Goal: Information Seeking & Learning: Learn about a topic

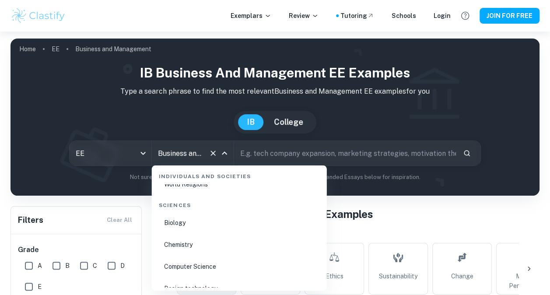
scroll to position [1273, 0]
click at [190, 228] on li "Biology" at bounding box center [239, 221] width 168 height 20
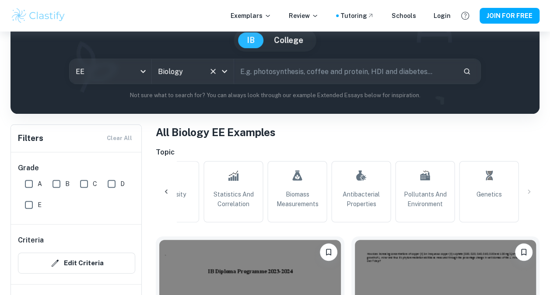
scroll to position [59, 0]
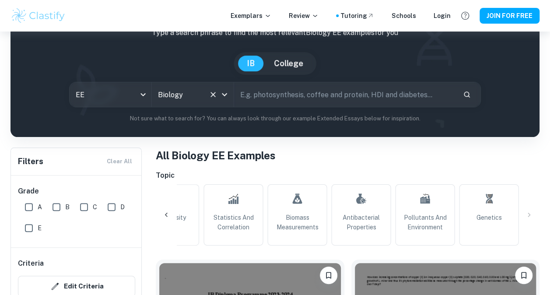
drag, startPoint x: 480, startPoint y: 209, endPoint x: 505, endPoint y: 178, distance: 40.4
click at [480, 209] on link "Genetics" at bounding box center [489, 214] width 60 height 61
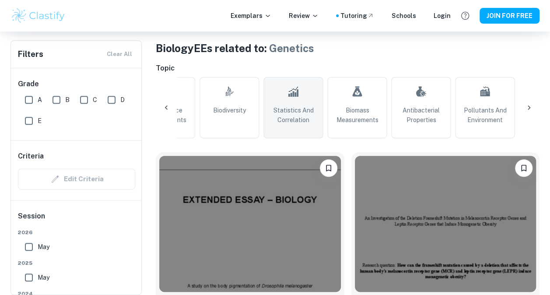
scroll to position [0, 807]
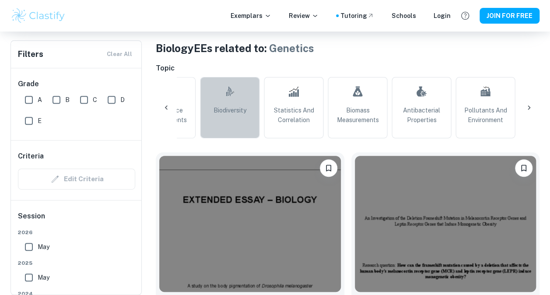
click at [233, 119] on link ".biodiversity_svg__aa6b3b50-48e0-424a-ba62-957e11230d50{fill:none;stroke:#000;s…" at bounding box center [230, 107] width 60 height 61
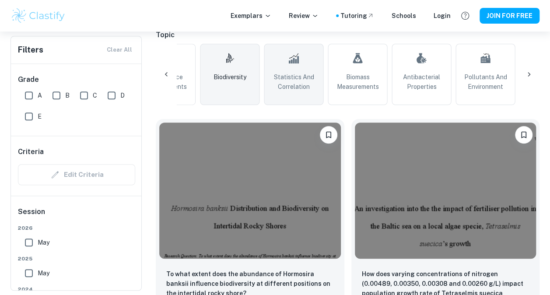
scroll to position [186, 0]
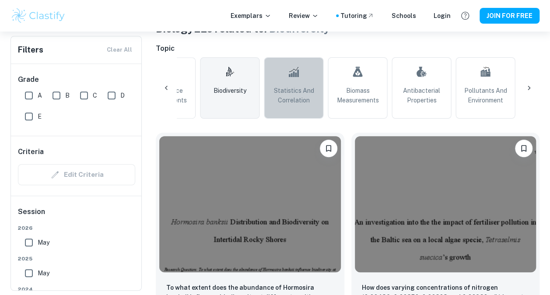
click at [280, 95] on span "Statistics and Correlation" at bounding box center [294, 95] width 52 height 19
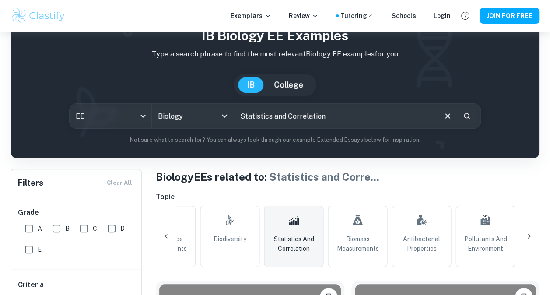
scroll to position [54, 0]
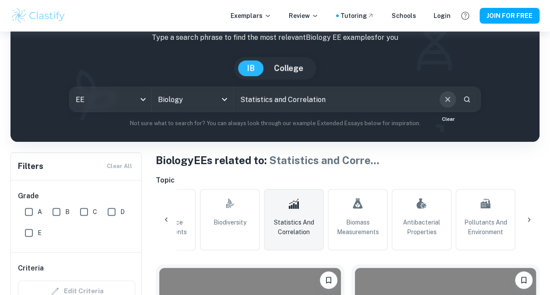
click at [449, 101] on icon "Clear" at bounding box center [448, 100] width 10 height 10
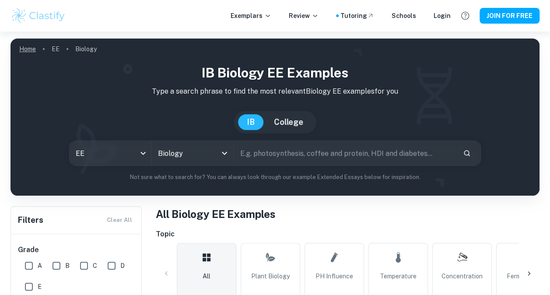
click at [25, 48] on link "Home" at bounding box center [27, 49] width 17 height 12
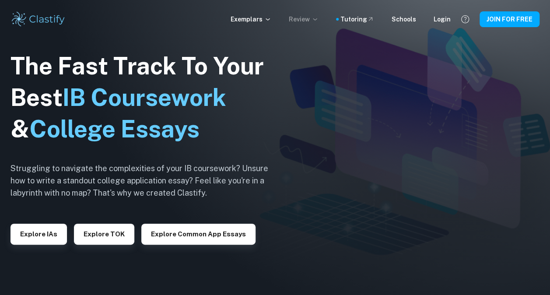
click at [305, 18] on p "Review" at bounding box center [304, 19] width 30 height 10
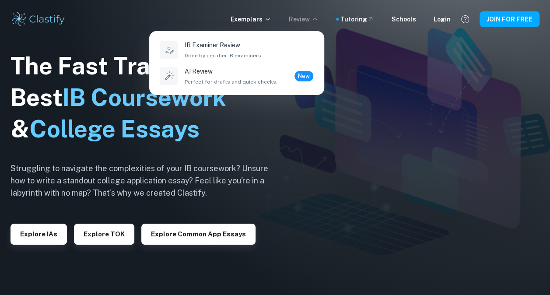
click at [381, 93] on div at bounding box center [275, 147] width 550 height 295
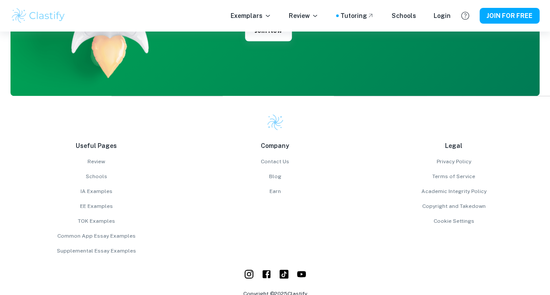
scroll to position [2249, 0]
